Goal: Task Accomplishment & Management: Manage account settings

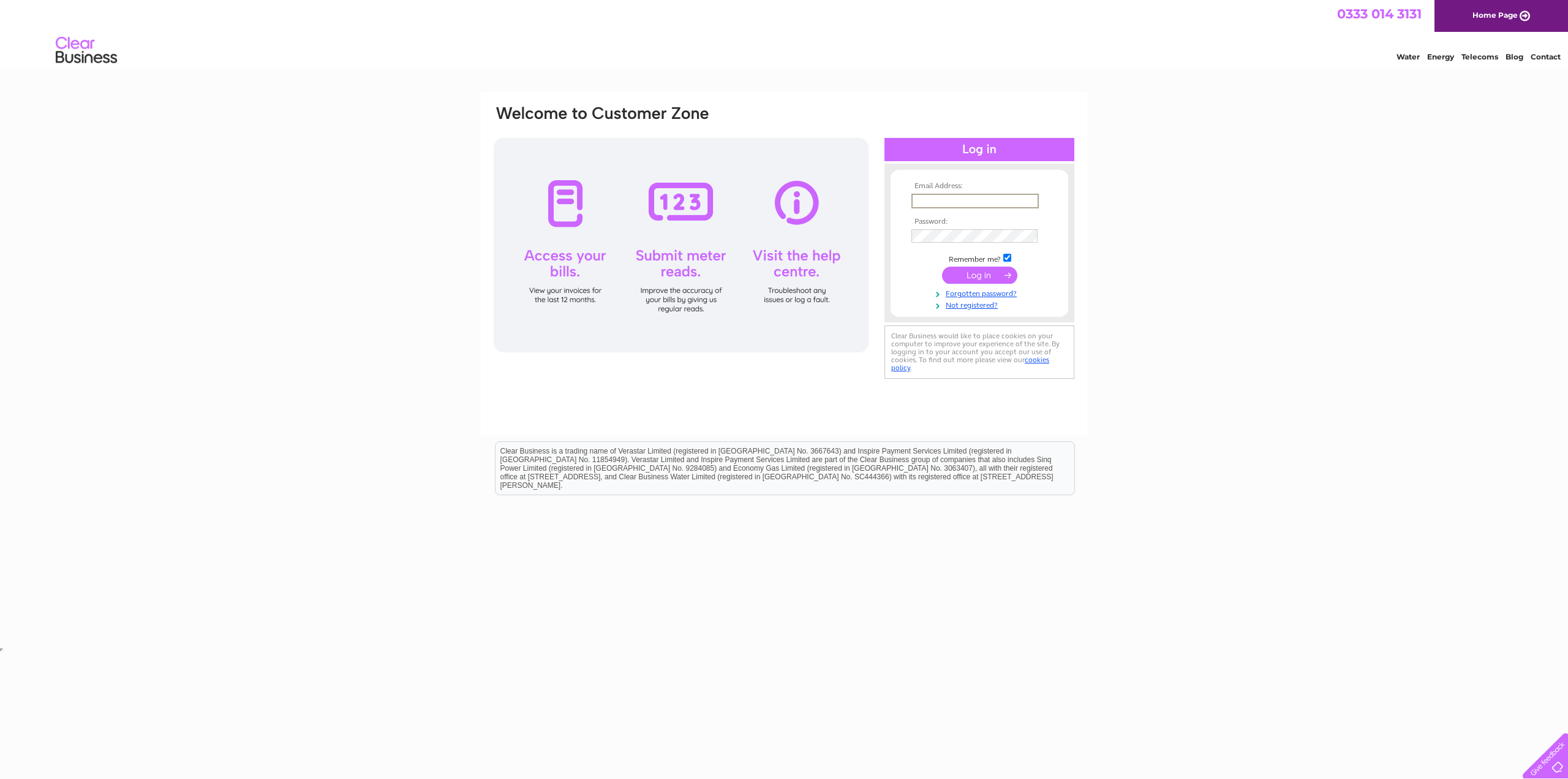
click at [931, 199] on input "text" at bounding box center [975, 201] width 128 height 15
click at [1000, 194] on input "zarali@btinternet.com" at bounding box center [974, 200] width 126 height 13
type input "z"
type input "abdulqayumali@gmail.com"
click at [978, 274] on input "submit" at bounding box center [980, 275] width 76 height 17
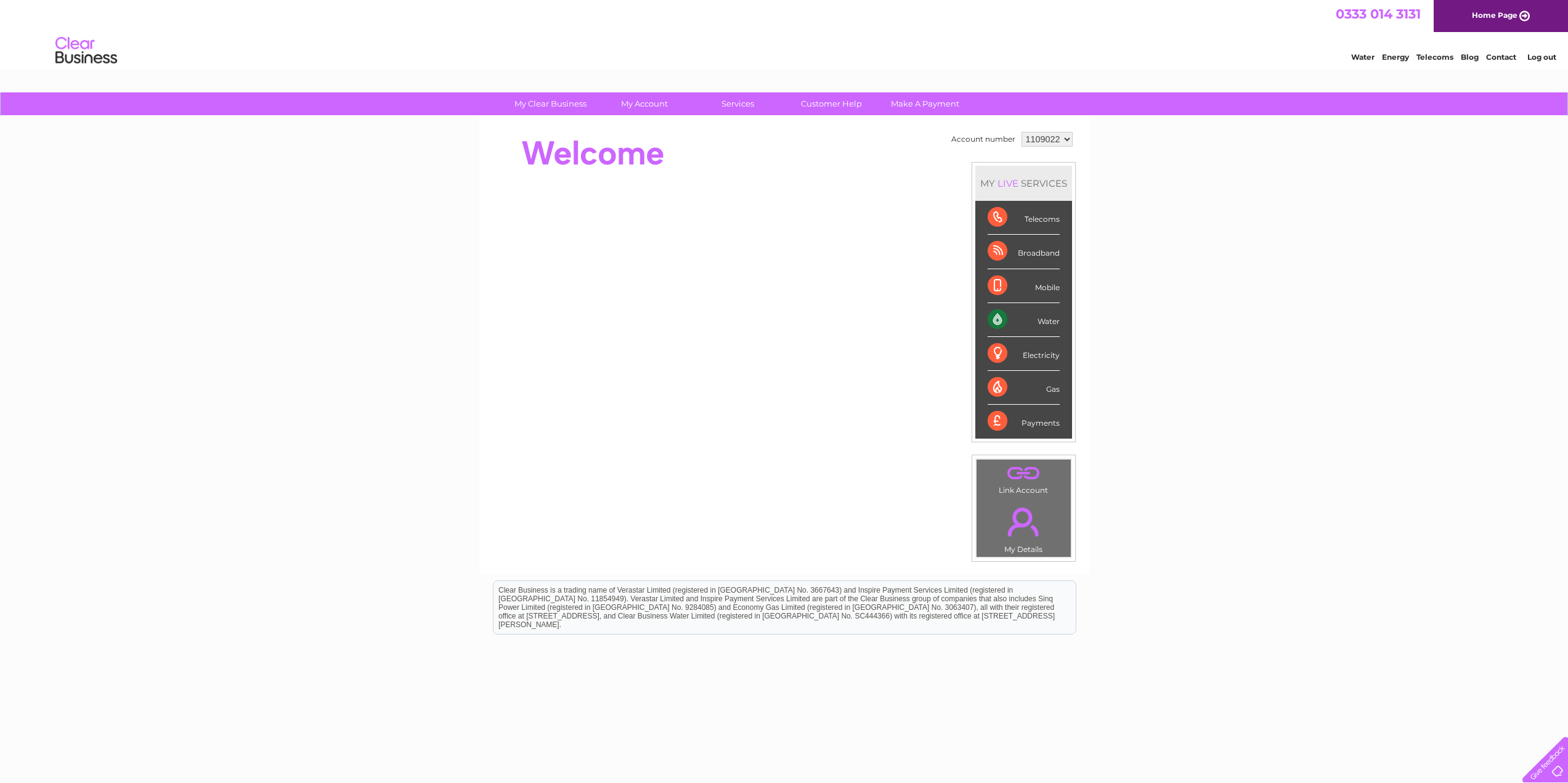
click at [1003, 322] on div "Water" at bounding box center [1023, 320] width 72 height 34
click at [646, 129] on link "Bills and Payments" at bounding box center [649, 129] width 102 height 25
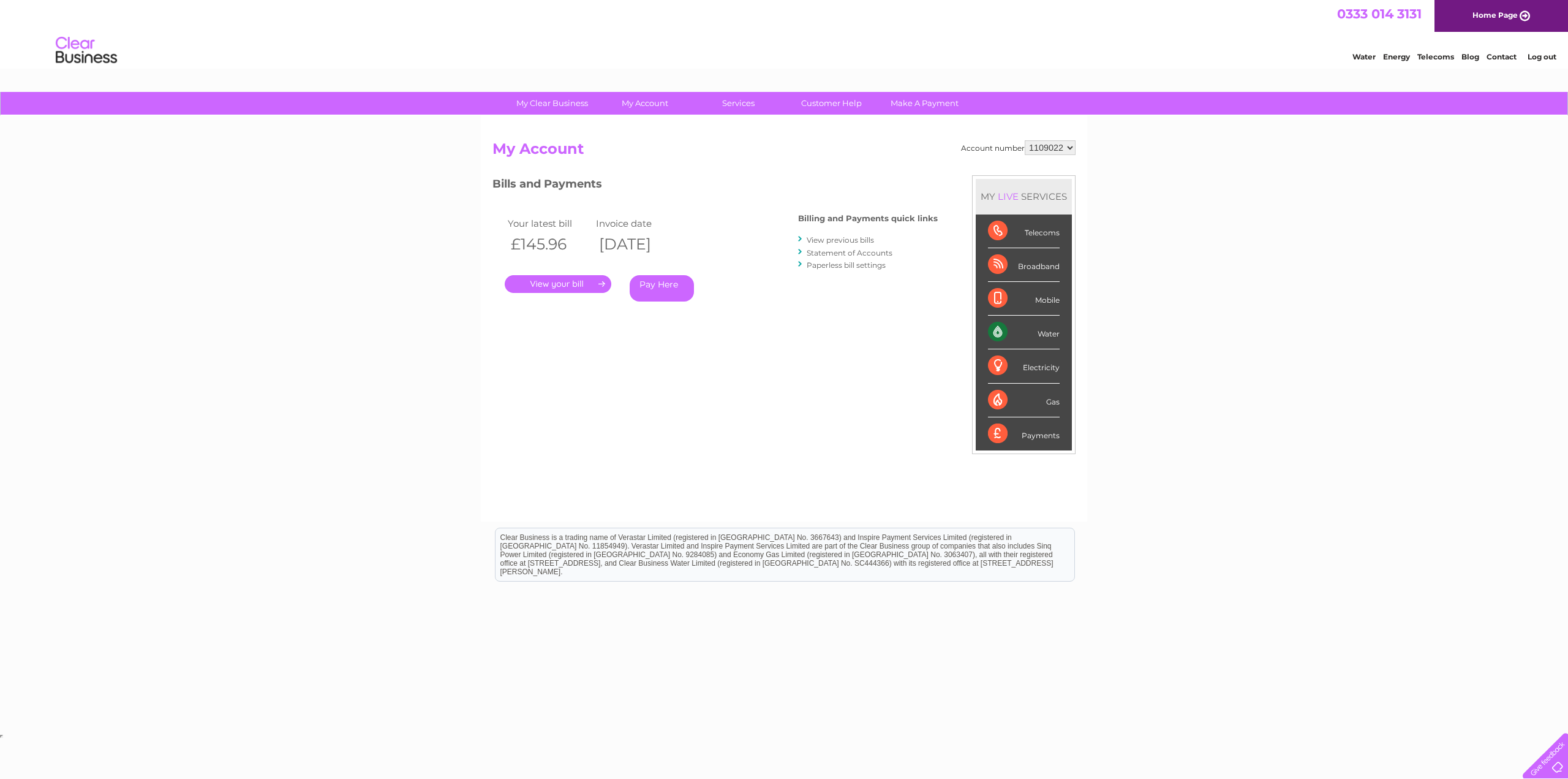
click at [575, 282] on link "." at bounding box center [558, 284] width 106 height 18
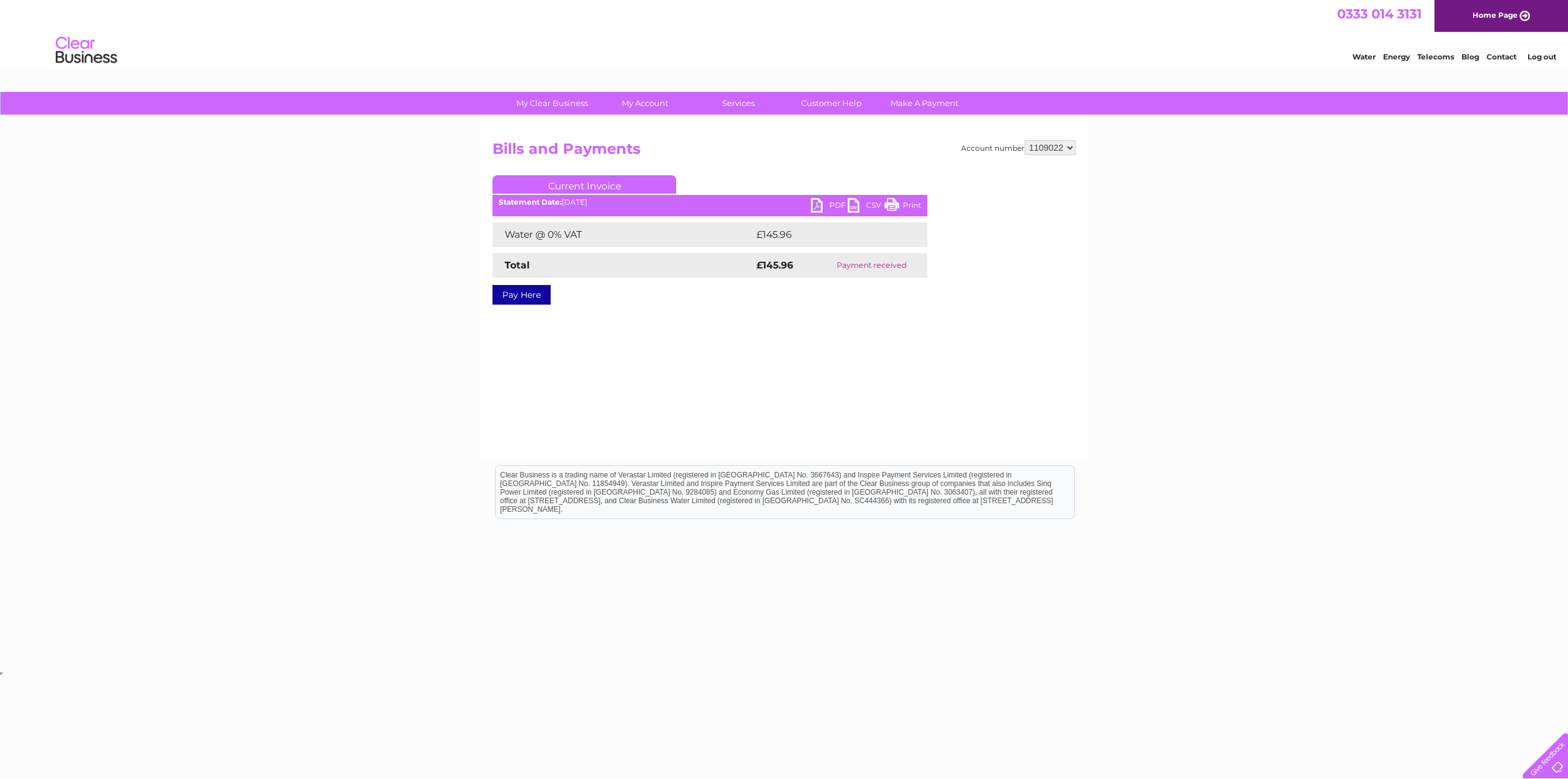
click at [816, 202] on link "PDF" at bounding box center [830, 207] width 37 height 18
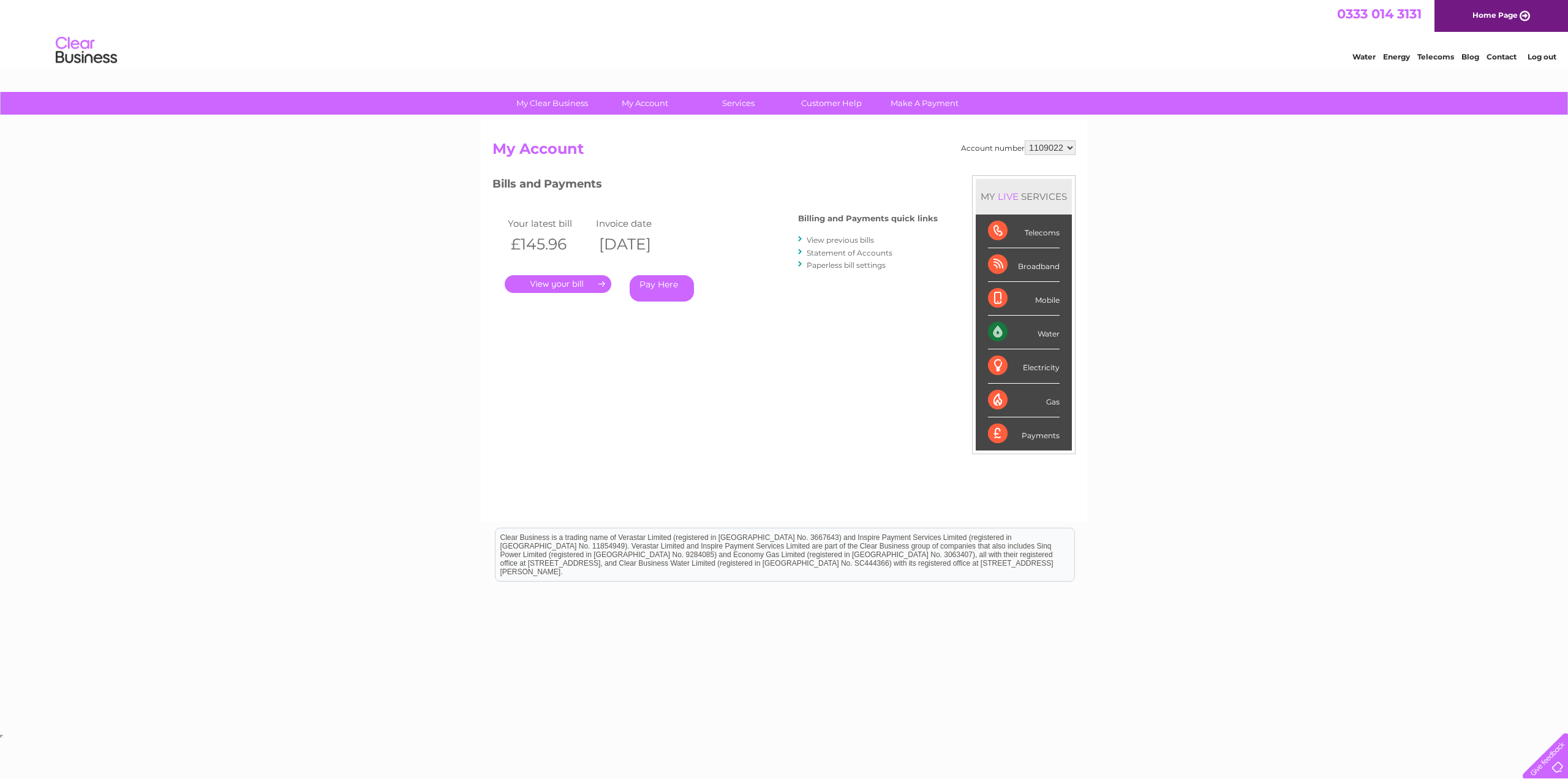
click at [838, 241] on link "View previous bills" at bounding box center [840, 239] width 68 height 9
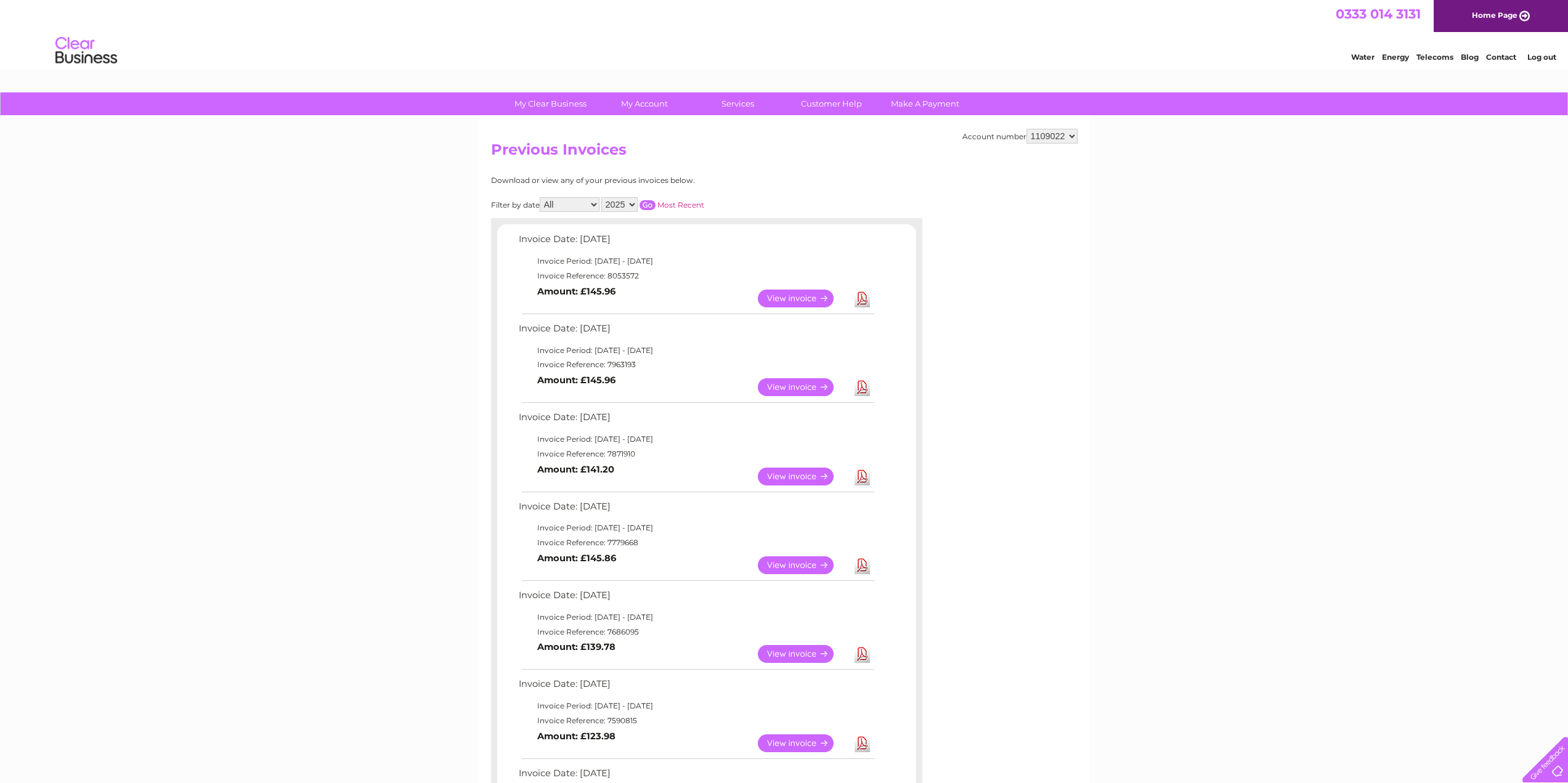
click at [792, 389] on link "View" at bounding box center [803, 388] width 90 height 18
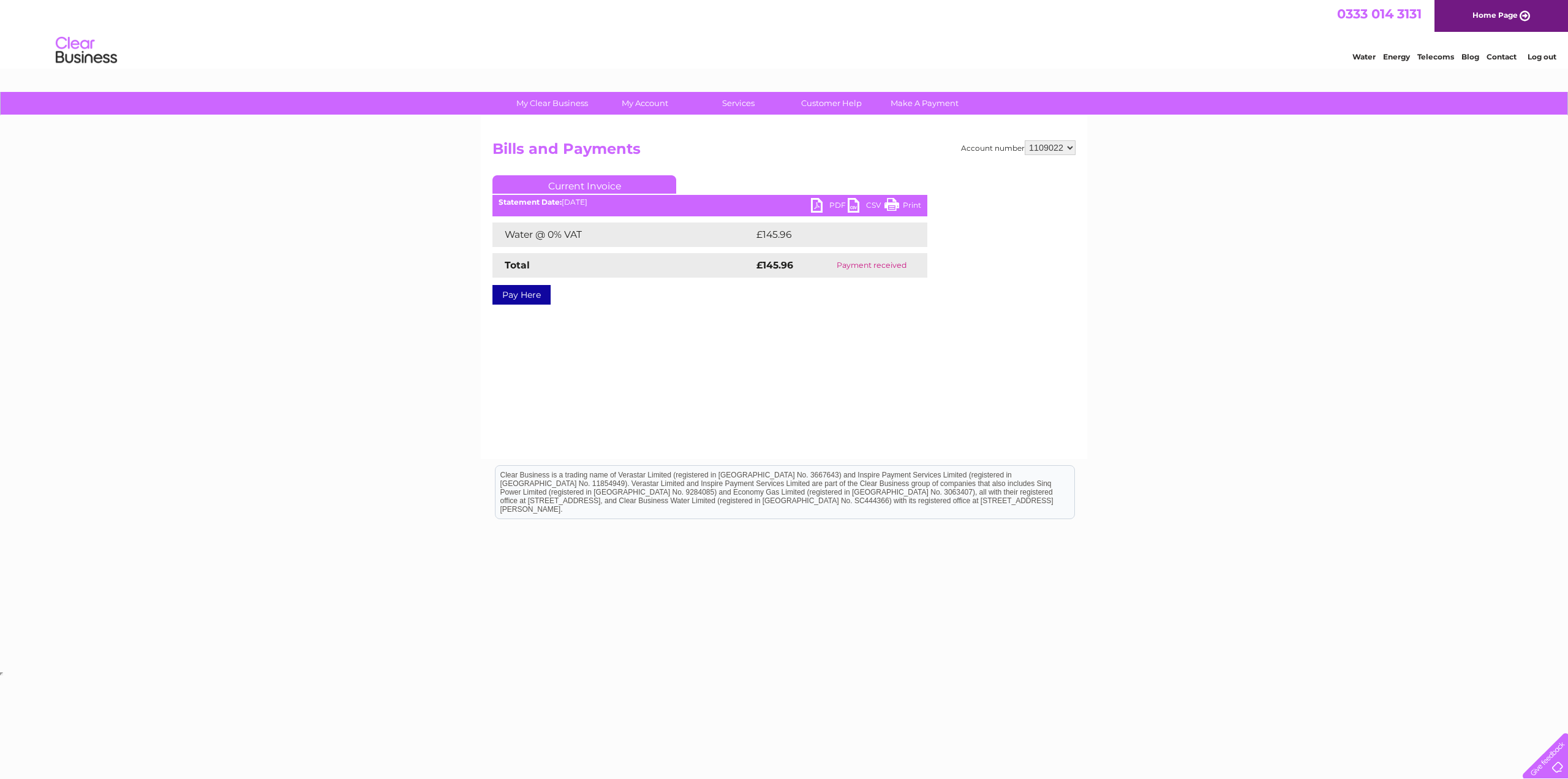
click at [811, 202] on link "PDF" at bounding box center [830, 207] width 37 height 18
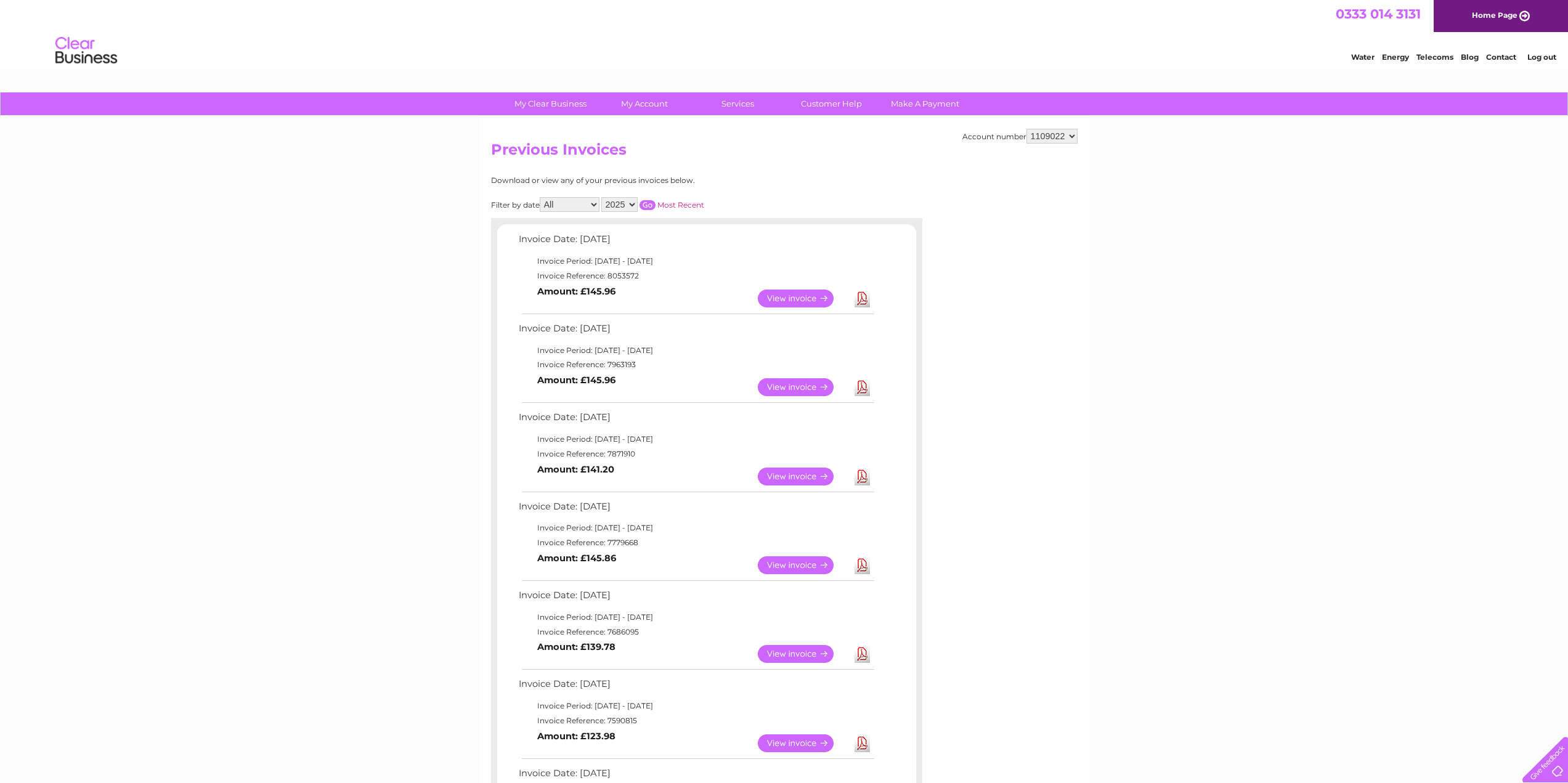
click at [797, 478] on link "View" at bounding box center [803, 476] width 90 height 18
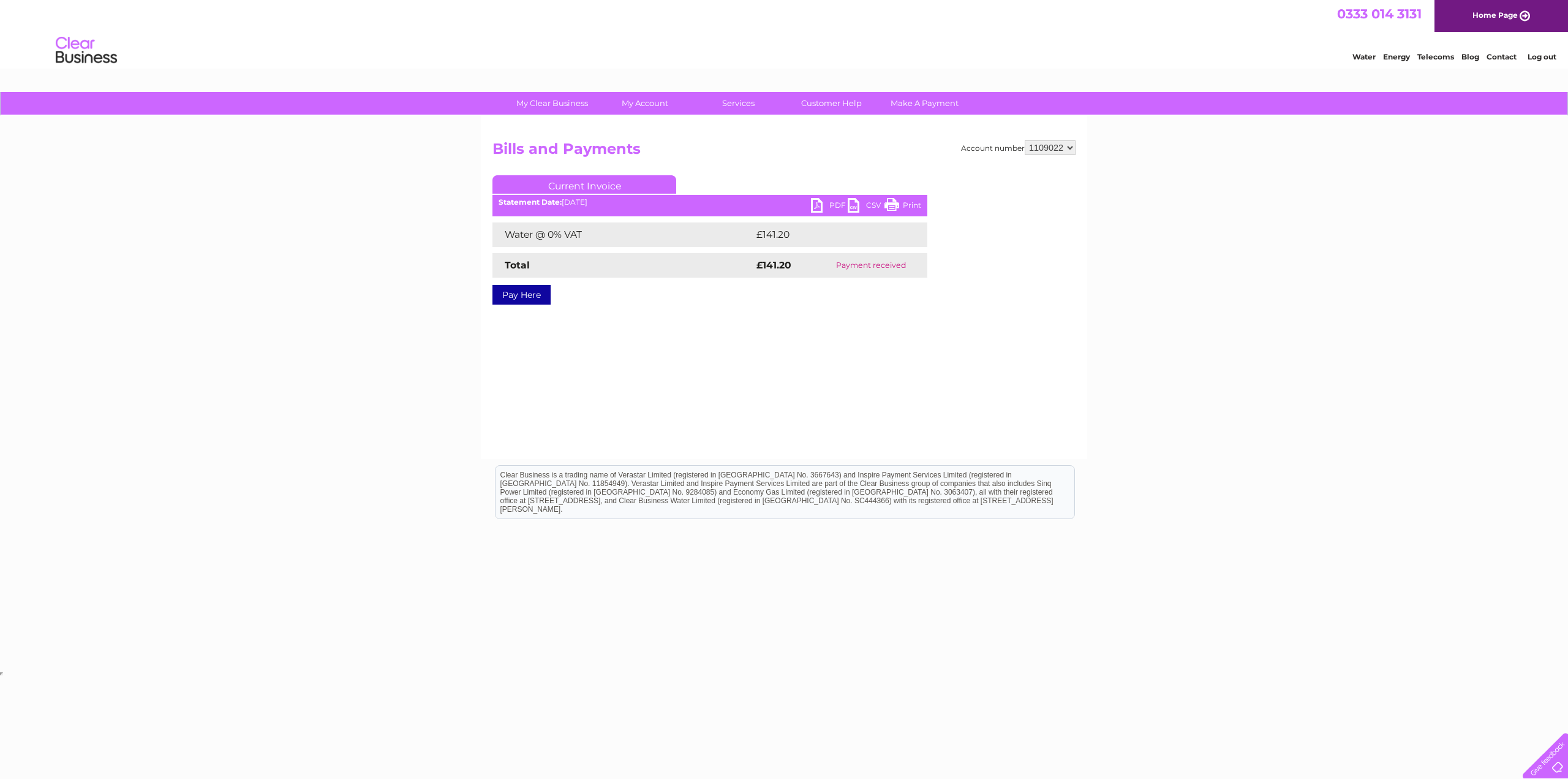
click at [816, 205] on link "PDF" at bounding box center [830, 207] width 37 height 18
